Goal: Task Accomplishment & Management: Use online tool/utility

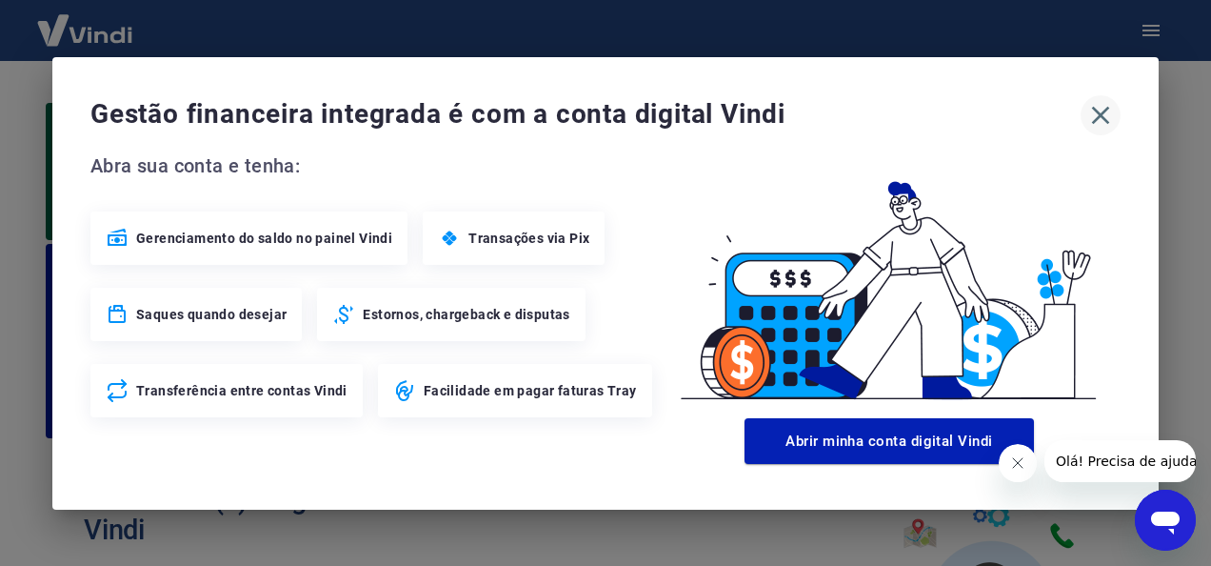
click at [1115, 111] on icon "button" at bounding box center [1101, 115] width 30 height 30
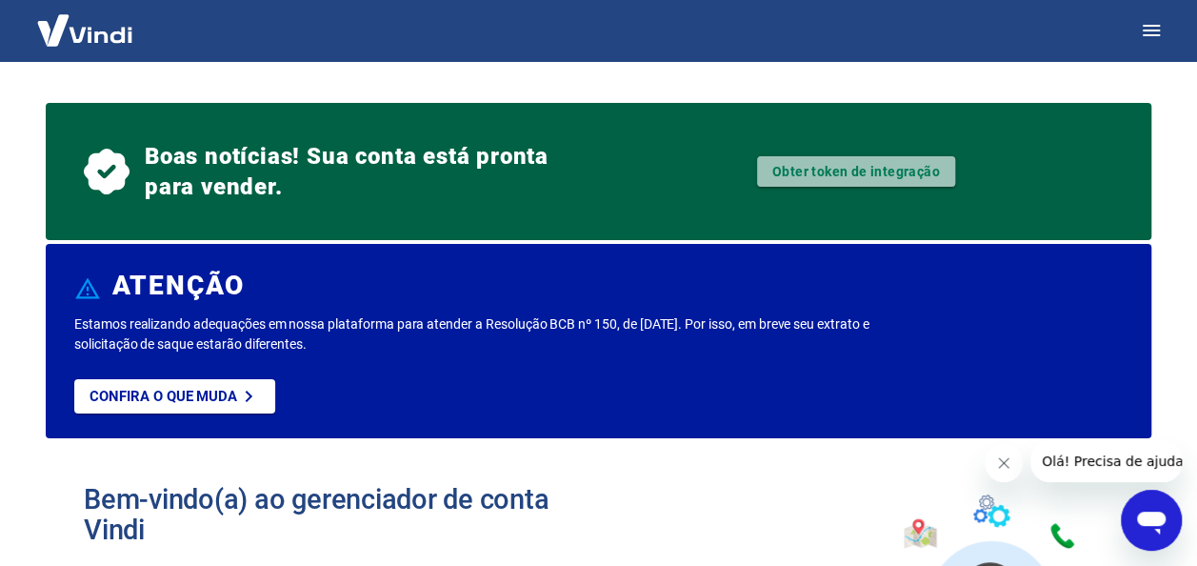
click at [823, 163] on link "Obter token de integração" at bounding box center [856, 171] width 198 height 30
